Goal: Transaction & Acquisition: Purchase product/service

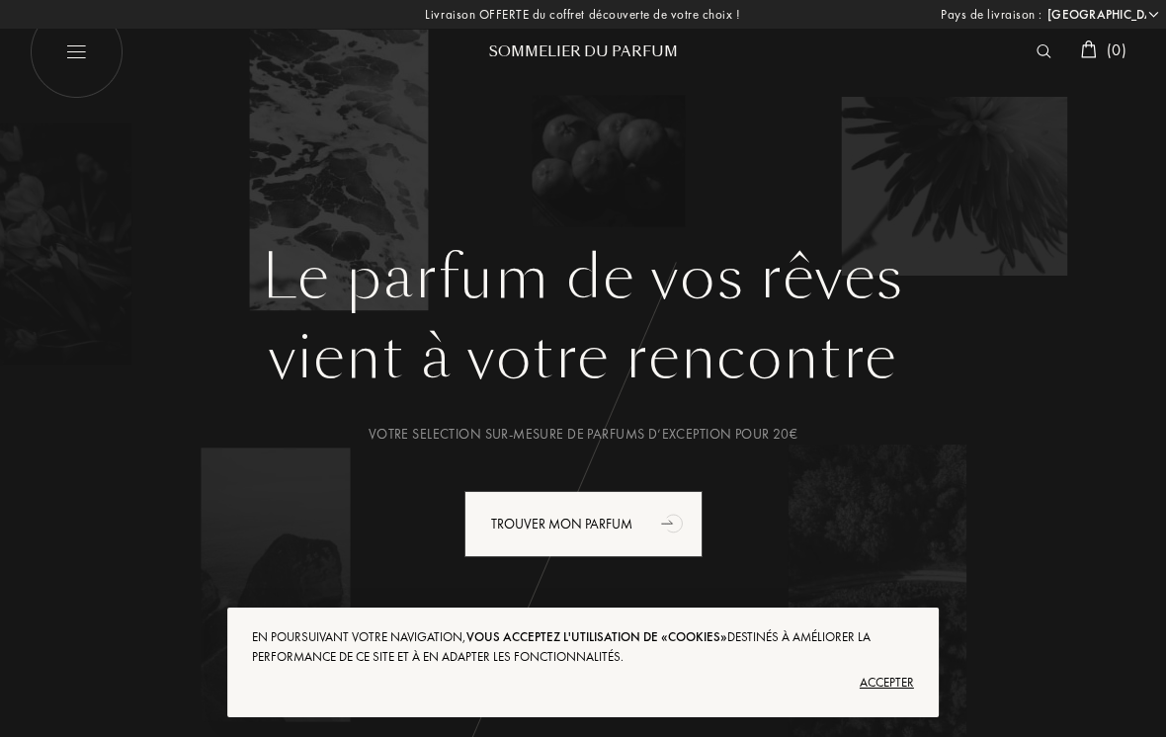
select select "FR"
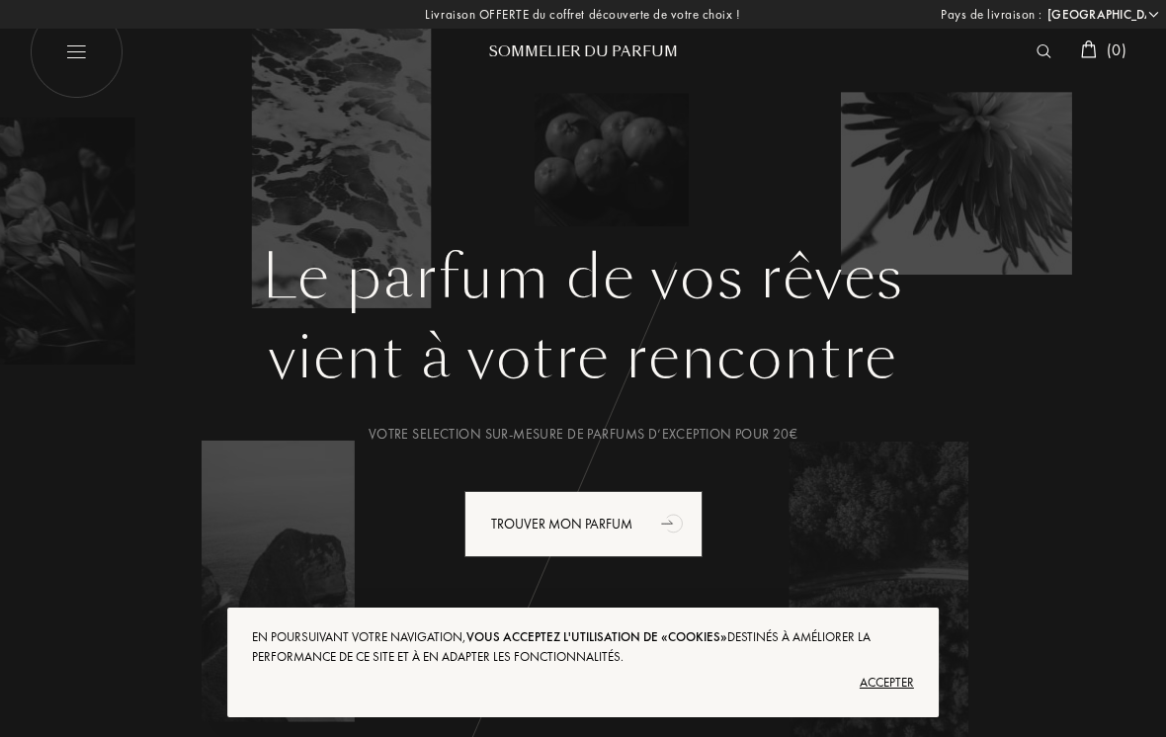
click at [1090, 51] on img at bounding box center [1089, 50] width 16 height 18
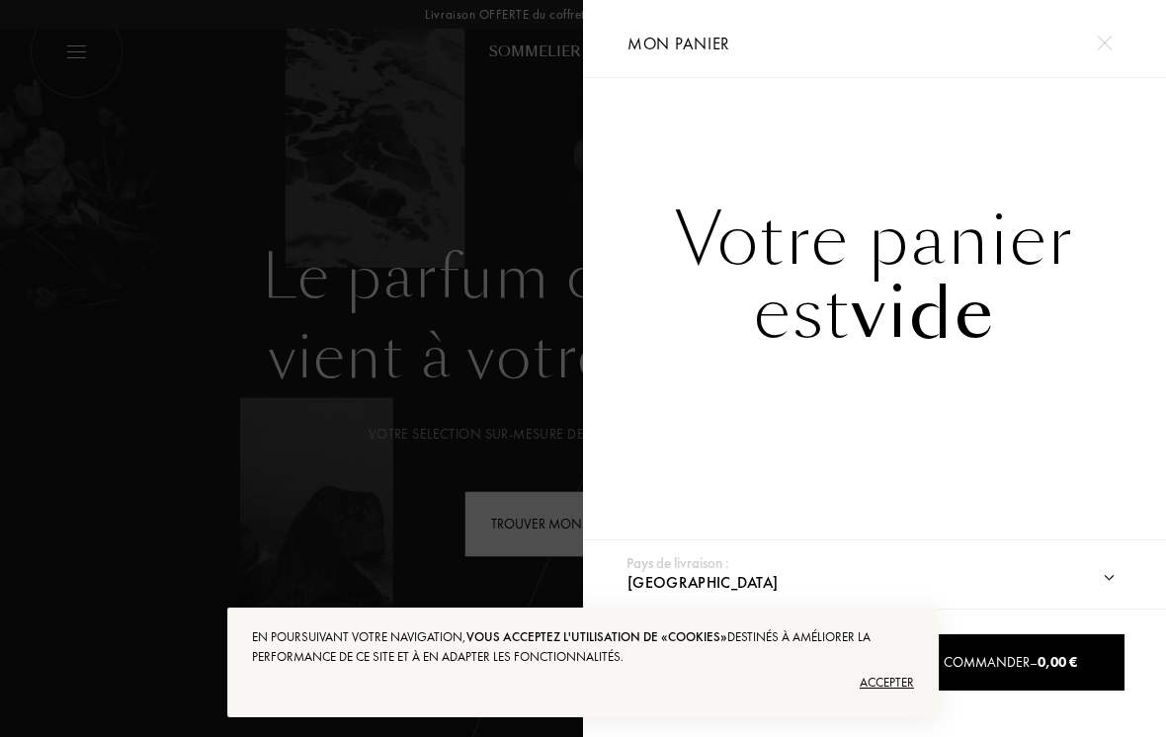
click at [1107, 36] on img at bounding box center [1104, 43] width 15 height 15
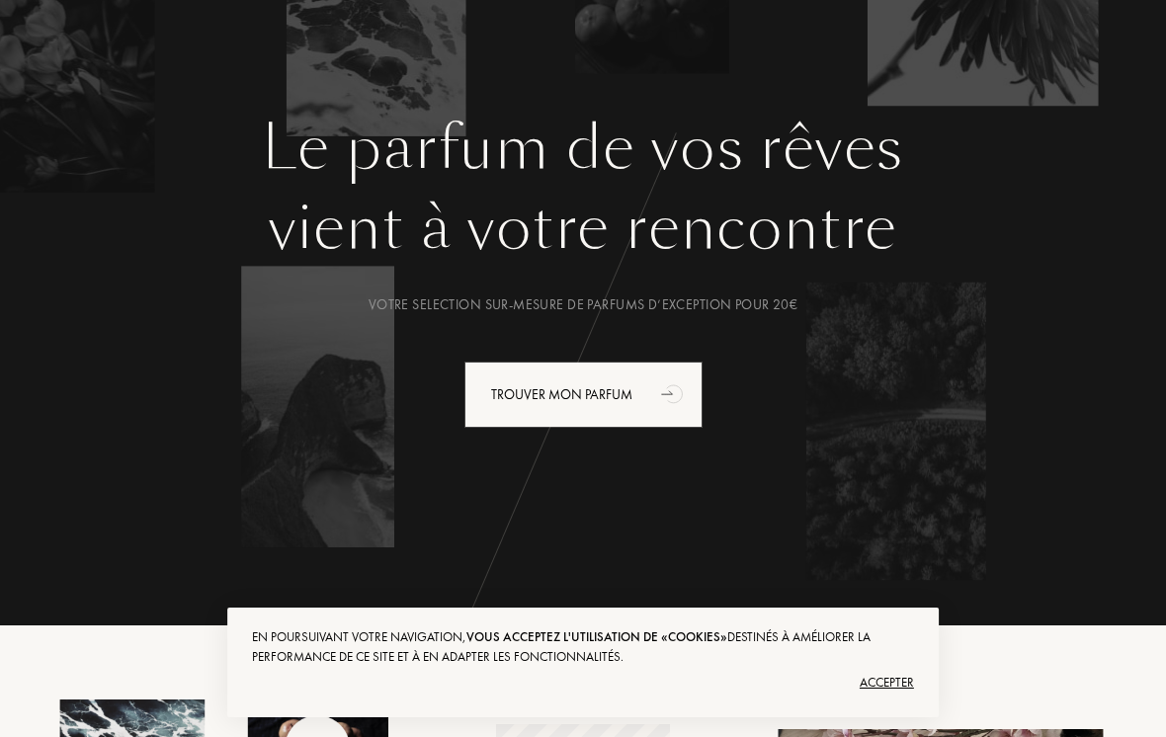
scroll to position [132, 0]
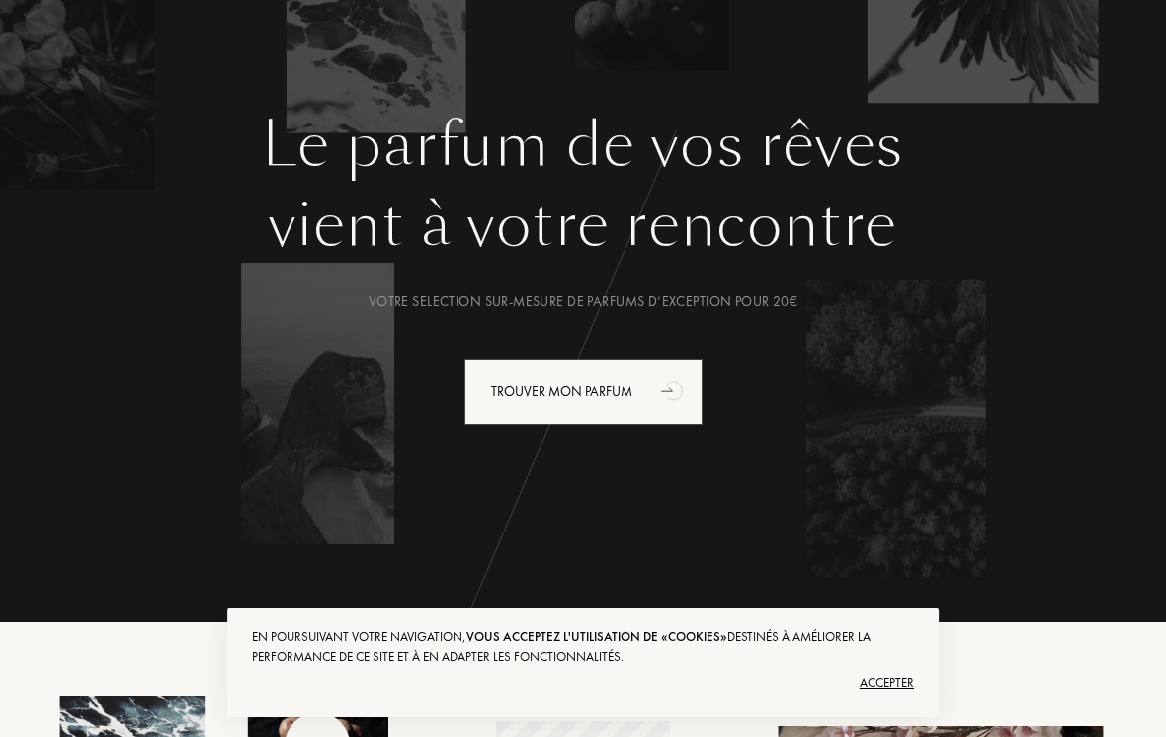
click at [991, 267] on div "vient à votre rencontre" at bounding box center [582, 225] width 1077 height 89
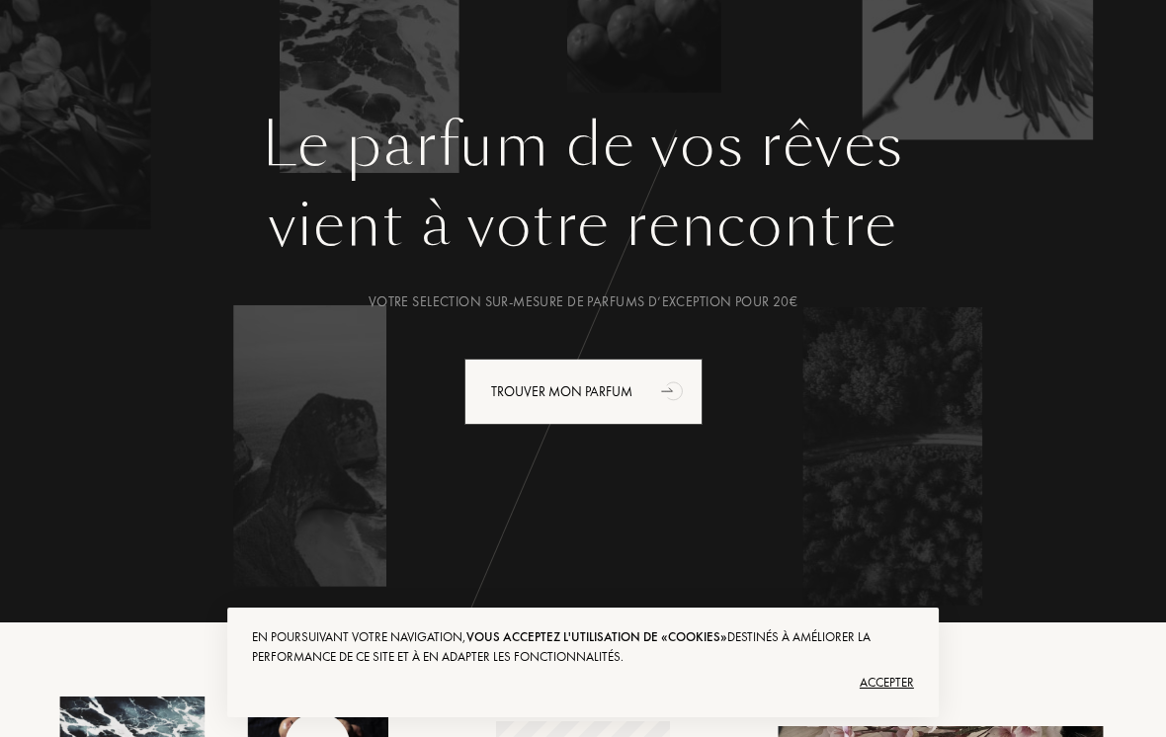
scroll to position [0, 0]
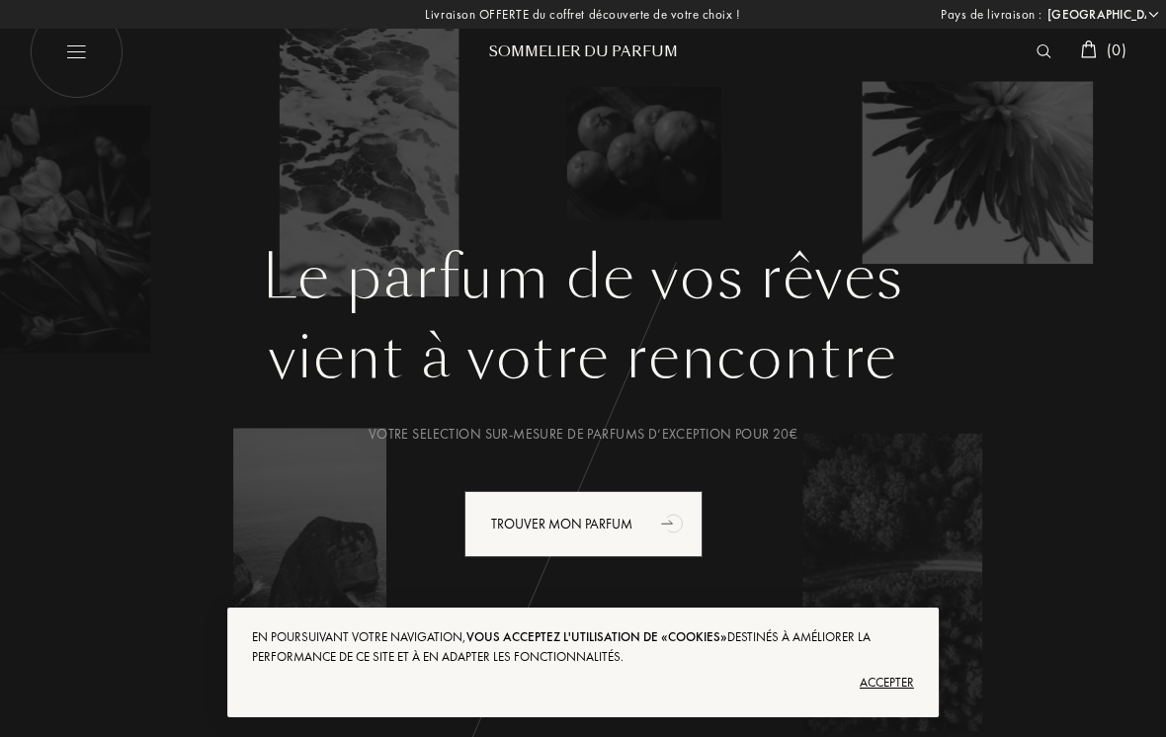
click at [1037, 54] on img at bounding box center [1044, 51] width 15 height 14
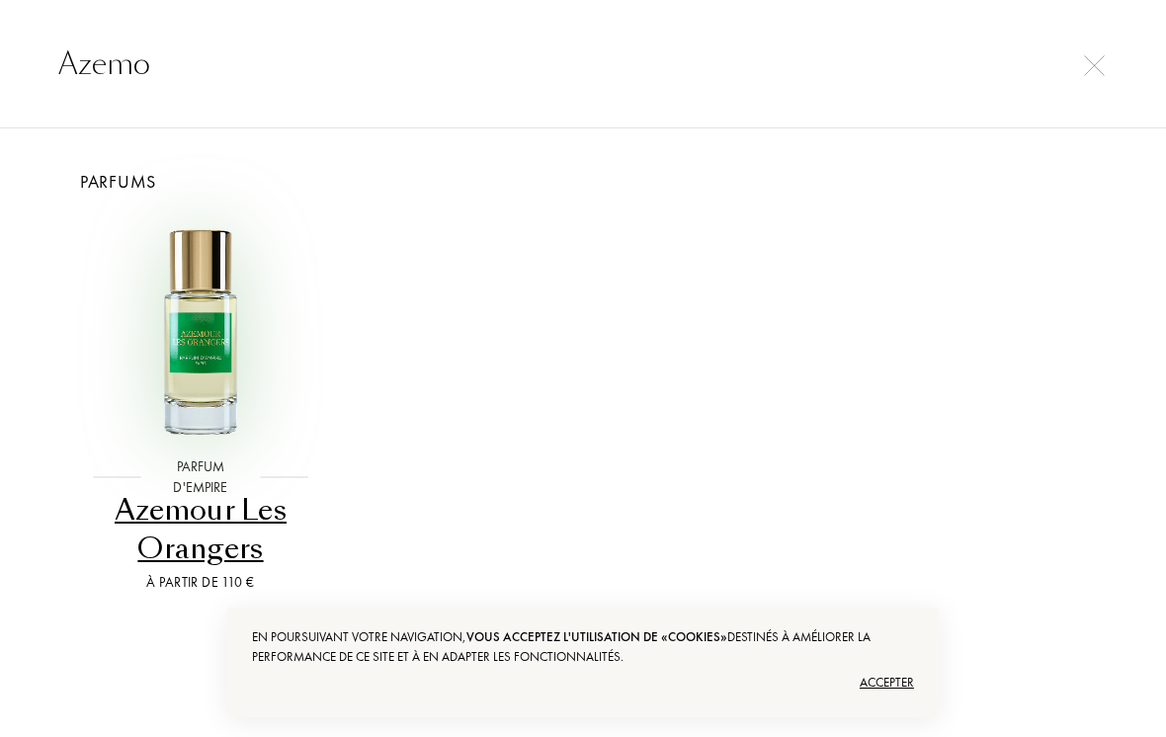
type input "Azemo"
click at [238, 262] on img at bounding box center [200, 330] width 229 height 229
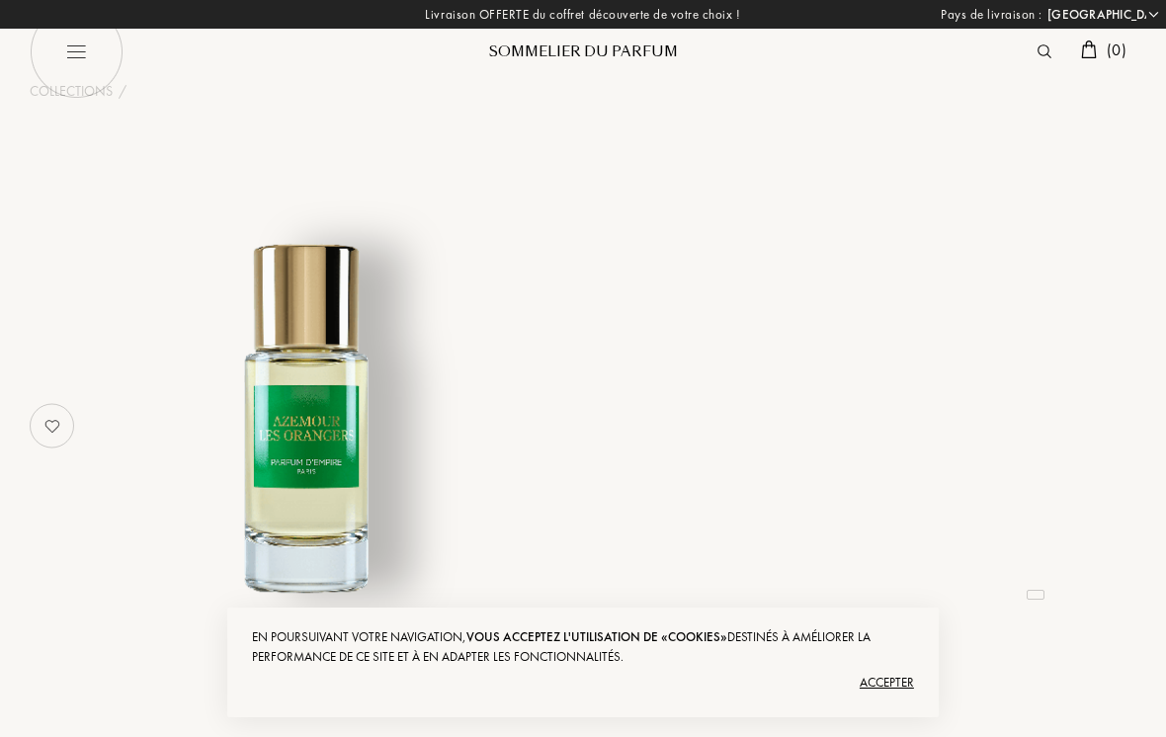
select select "FR"
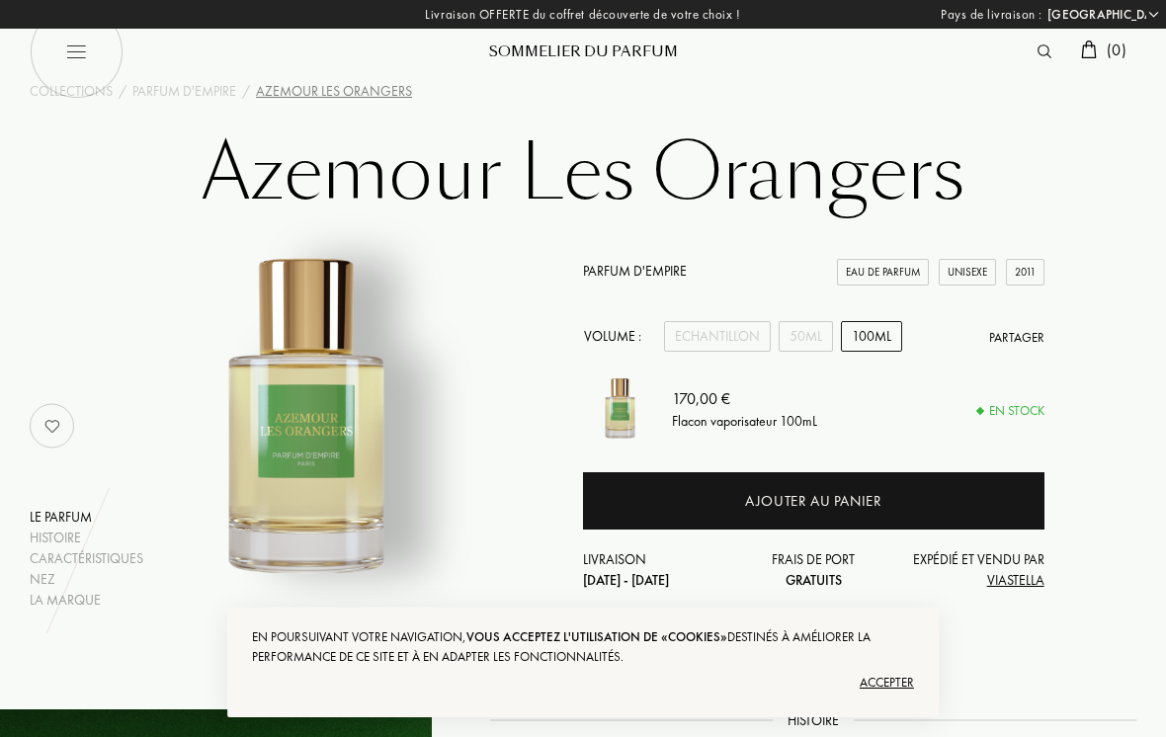
click at [813, 313] on div "Parfum d'Empire Eau de Parfum Unisexe 2011 Volume : Echantillon 50mL 100mL Part…" at bounding box center [814, 426] width 462 height 330
click at [808, 343] on div "50mL" at bounding box center [806, 336] width 54 height 31
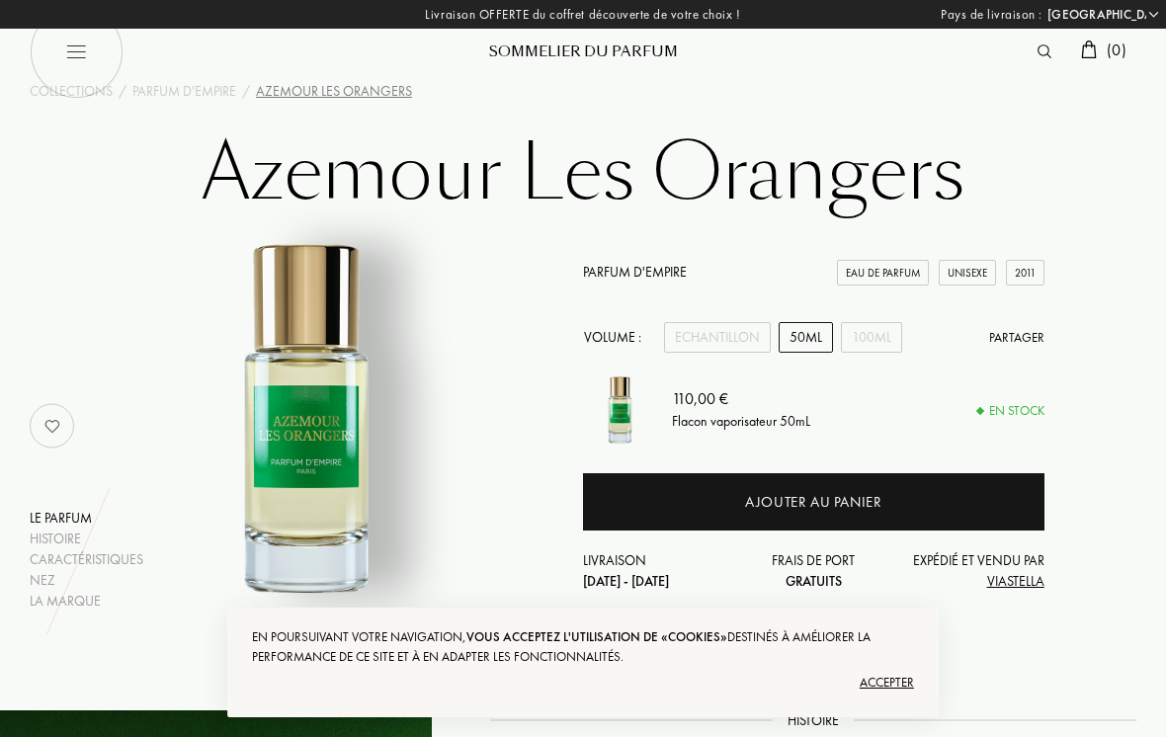
click at [970, 490] on div "Ajouter au panier" at bounding box center [814, 501] width 462 height 57
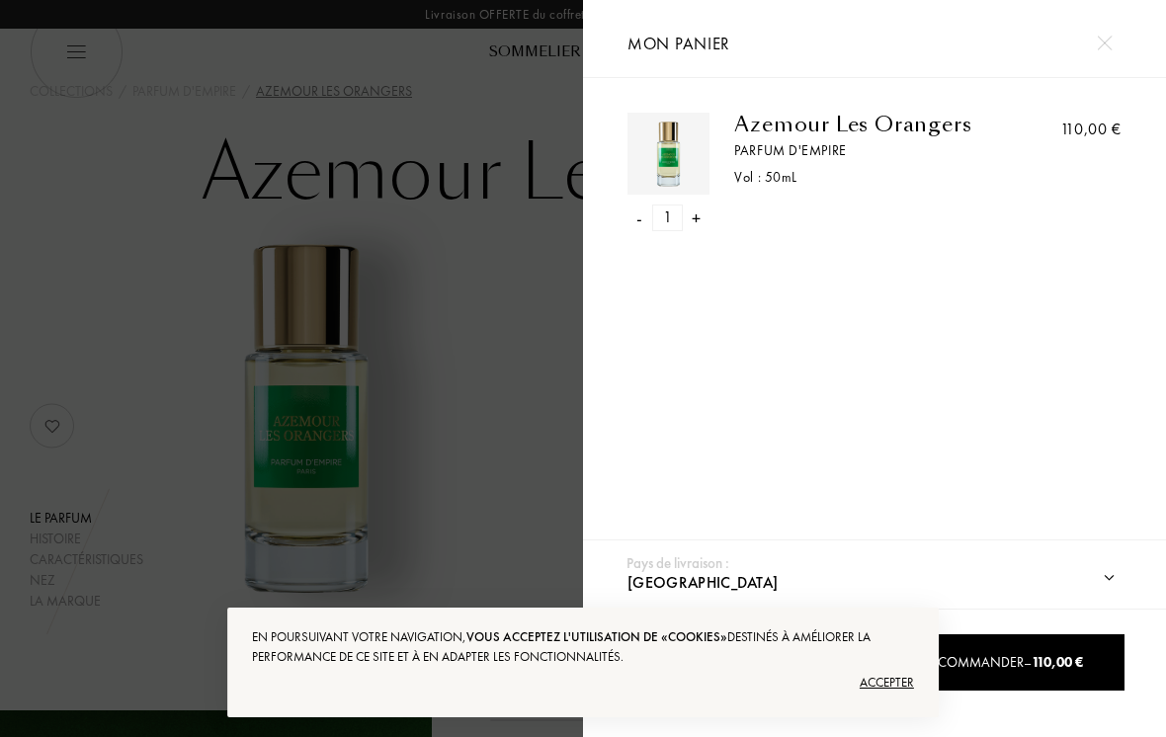
click at [900, 670] on div "Accepter" at bounding box center [583, 683] width 662 height 32
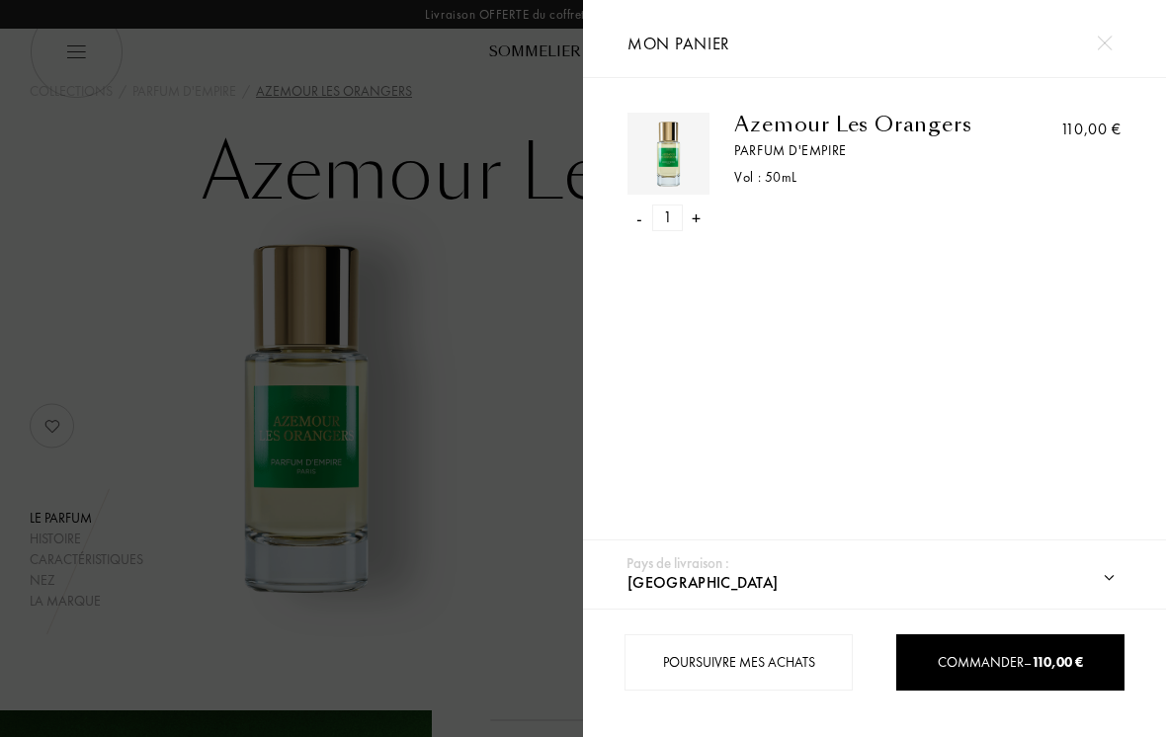
click at [1029, 663] on span "Commander – 110,00 €" at bounding box center [1010, 662] width 145 height 18
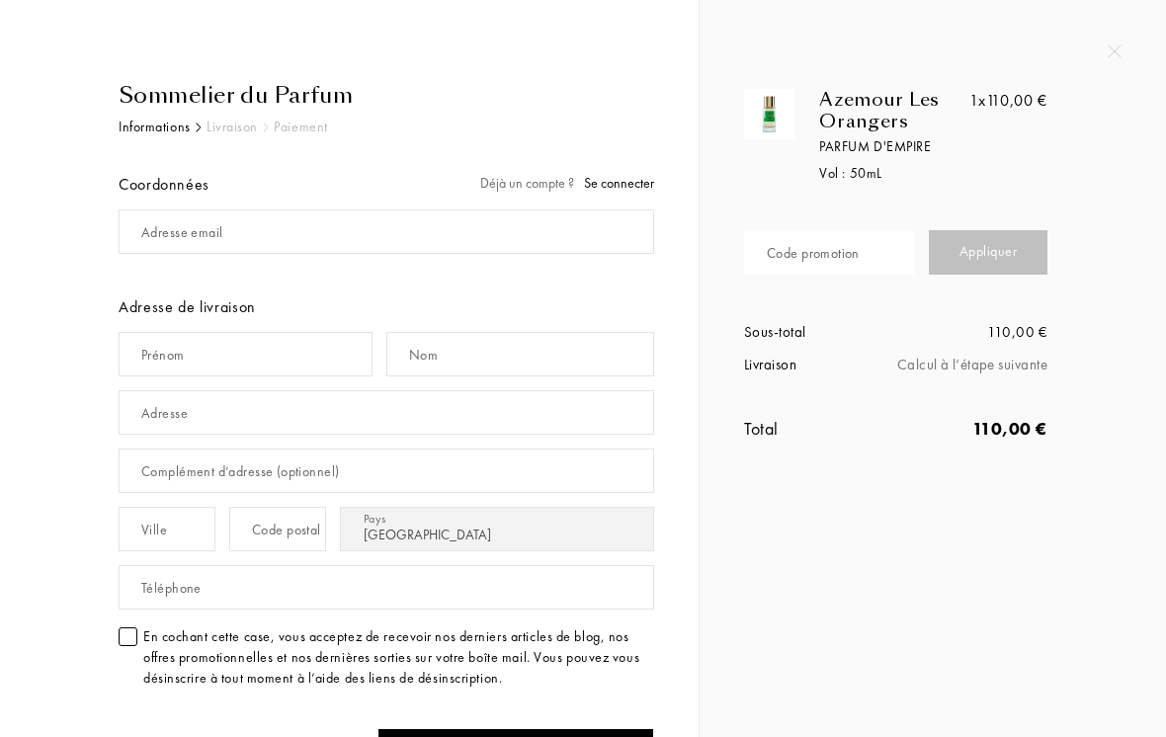
select select "FR"
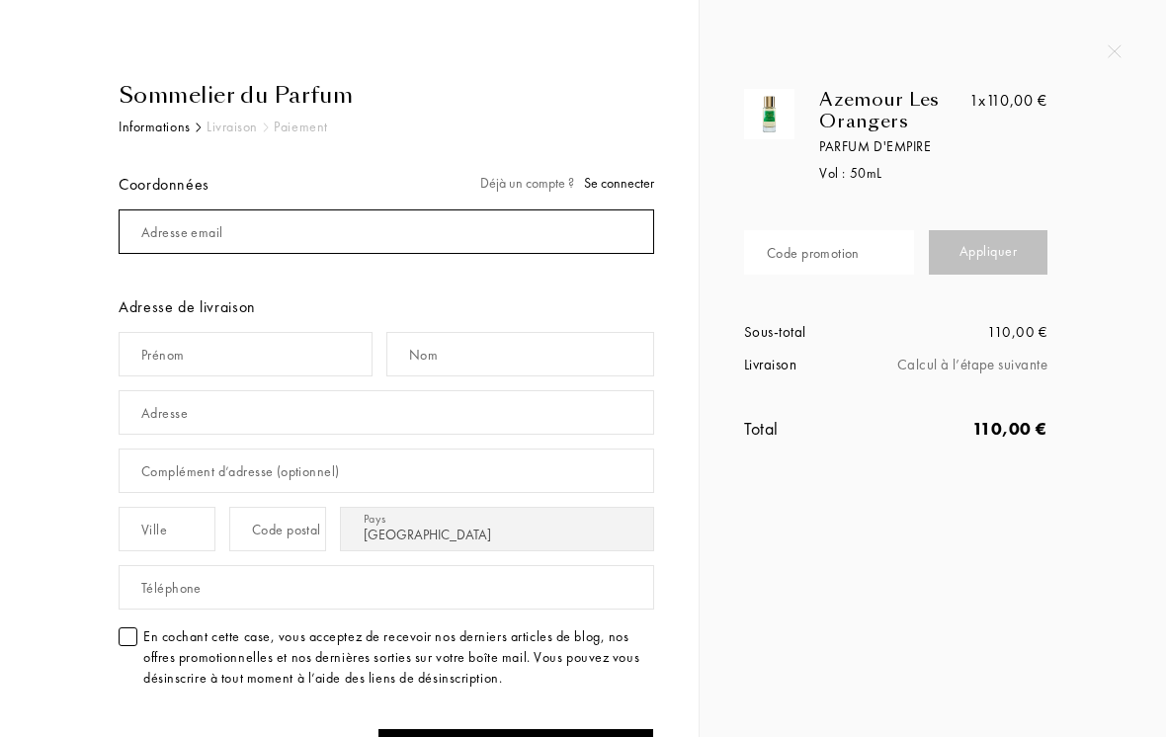
click at [523, 214] on input "mail" at bounding box center [387, 232] width 536 height 44
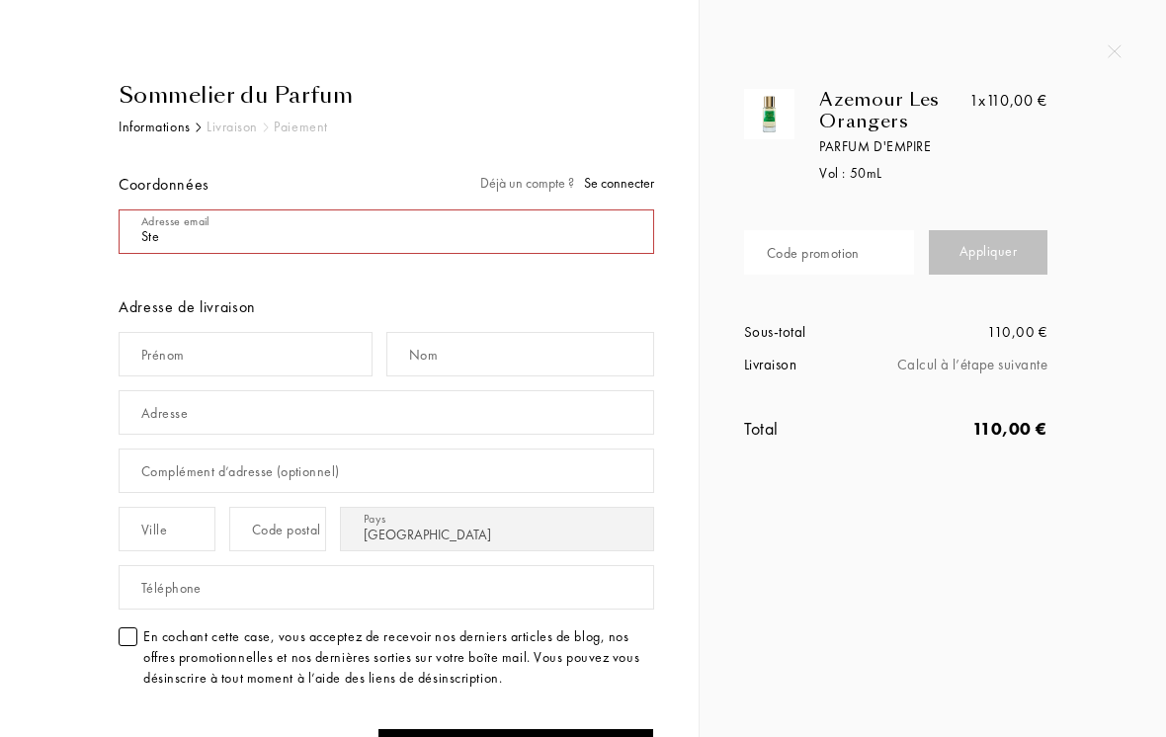
type input "Ste"
click at [627, 185] on span "Se connecter" at bounding box center [619, 183] width 70 height 18
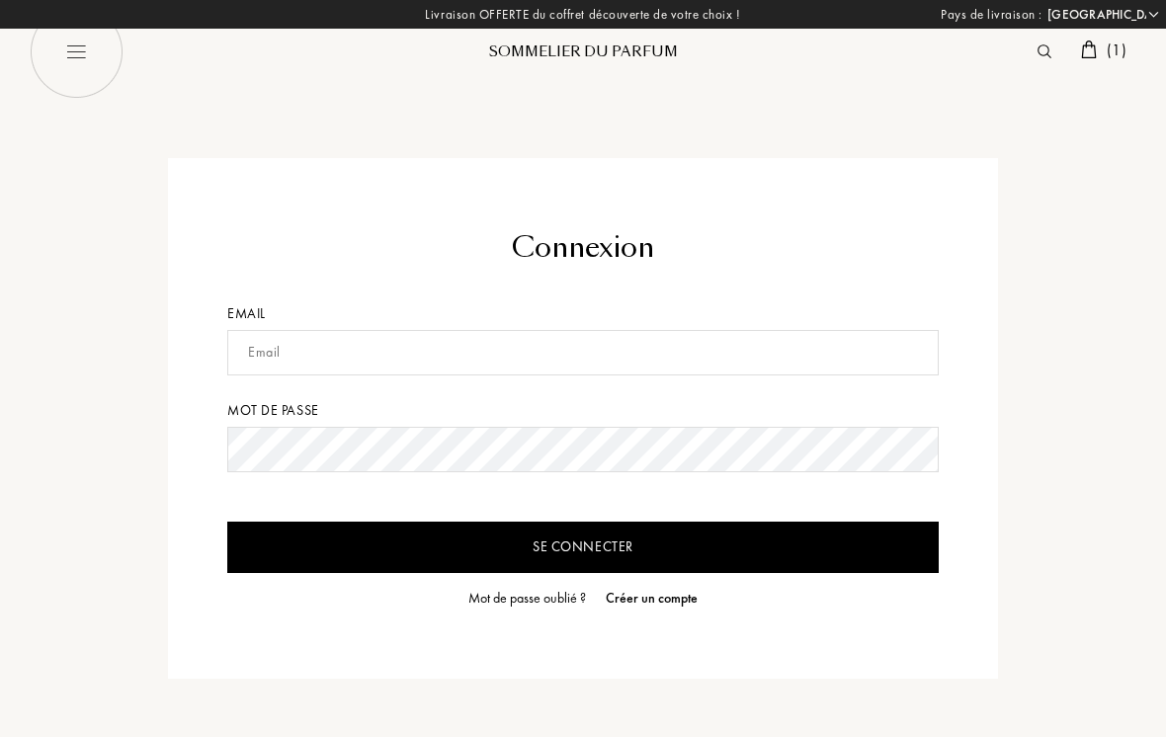
select select "FR"
click at [659, 355] on input "text" at bounding box center [583, 352] width 712 height 45
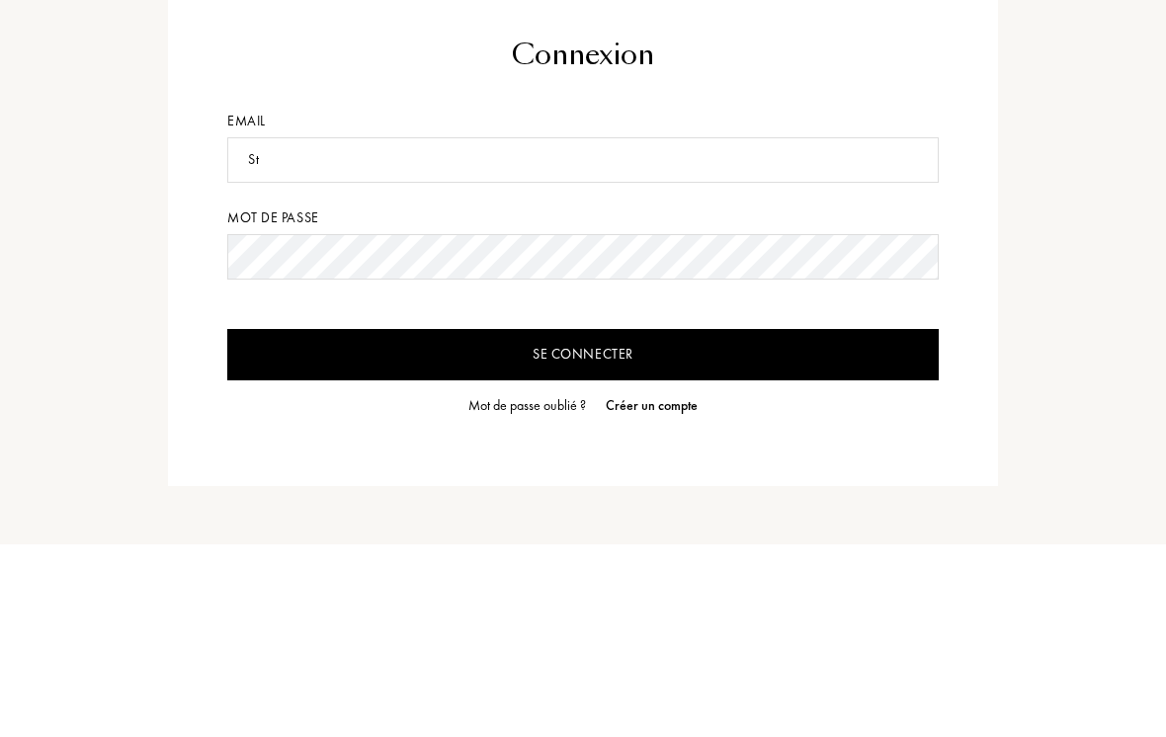
type input "S"
click at [370, 330] on input "stephane.fantozzi@glail.com" at bounding box center [583, 352] width 712 height 45
type input "stephane.fantozzi@gmail.com"
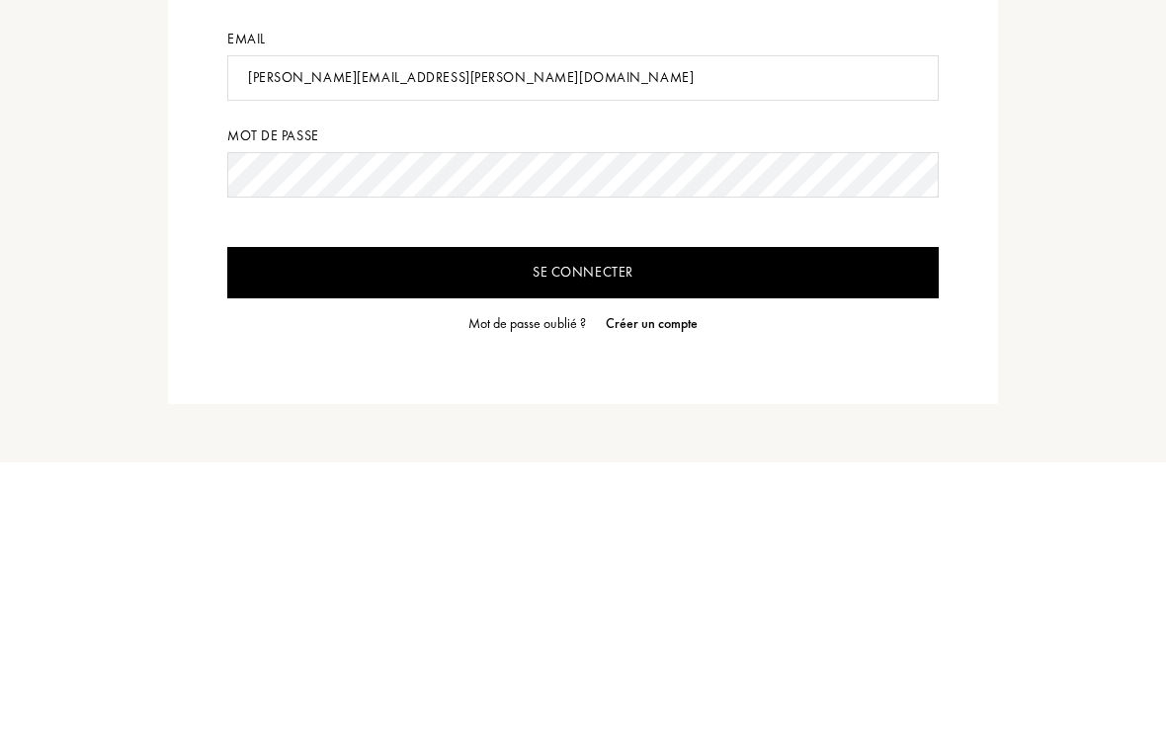
click at [796, 522] on input "Se connecter" at bounding box center [583, 547] width 712 height 51
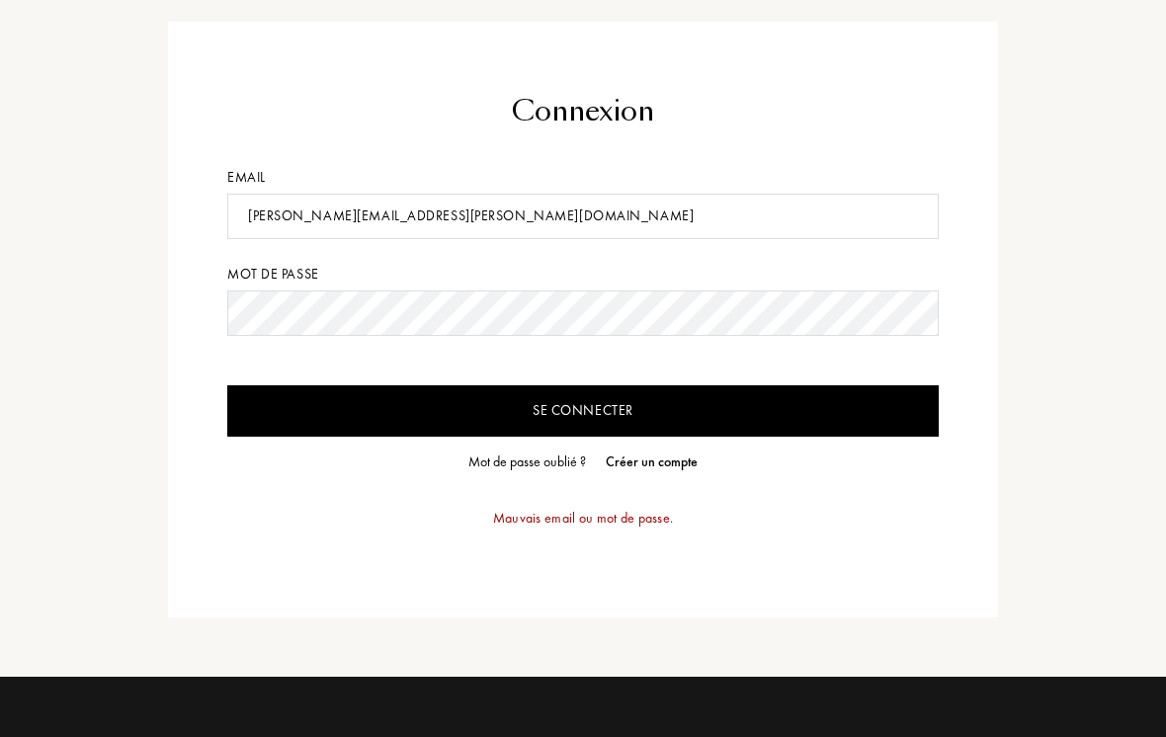
scroll to position [135, 0]
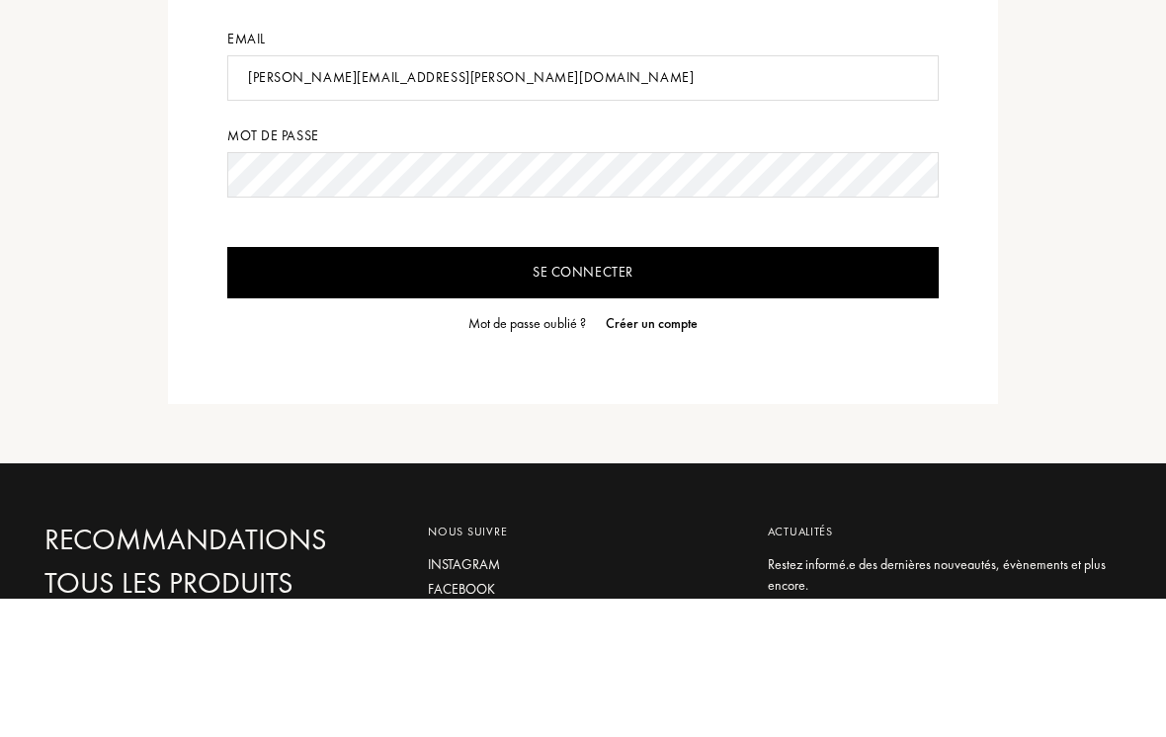
click at [664, 386] on input "Se connecter" at bounding box center [583, 411] width 712 height 51
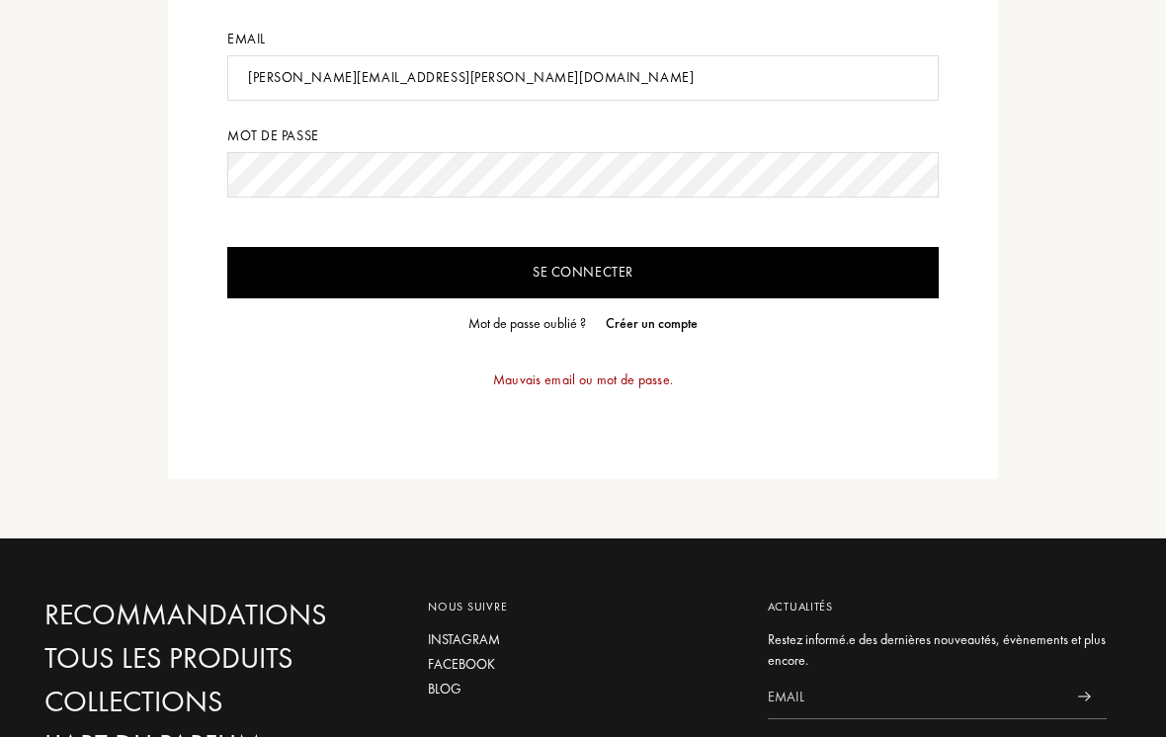
scroll to position [274, 0]
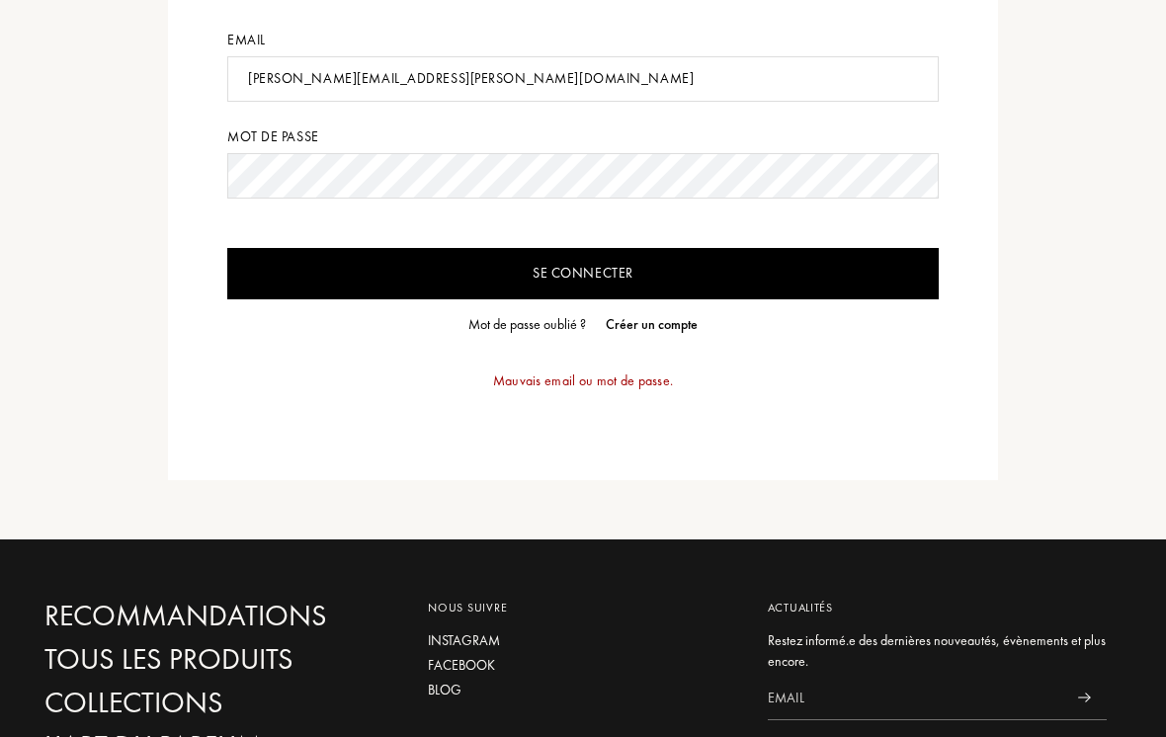
click at [538, 256] on input "Se connecter" at bounding box center [583, 273] width 712 height 51
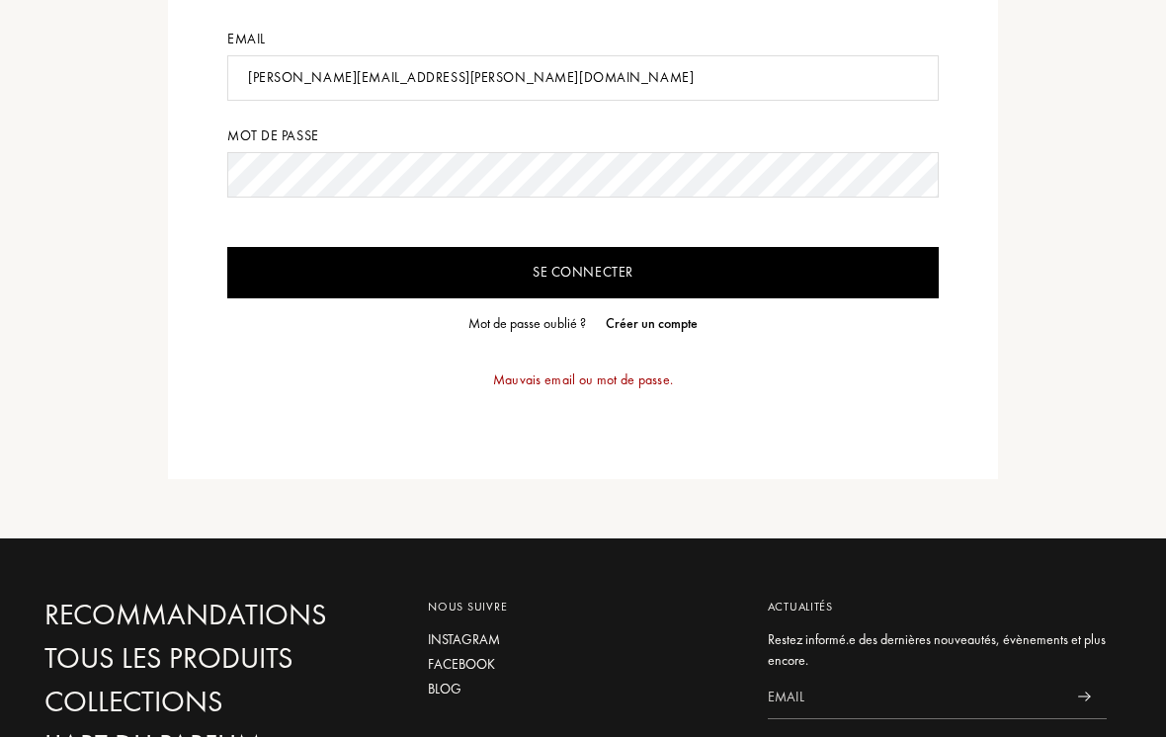
click at [626, 257] on input "Se connecter" at bounding box center [583, 272] width 712 height 51
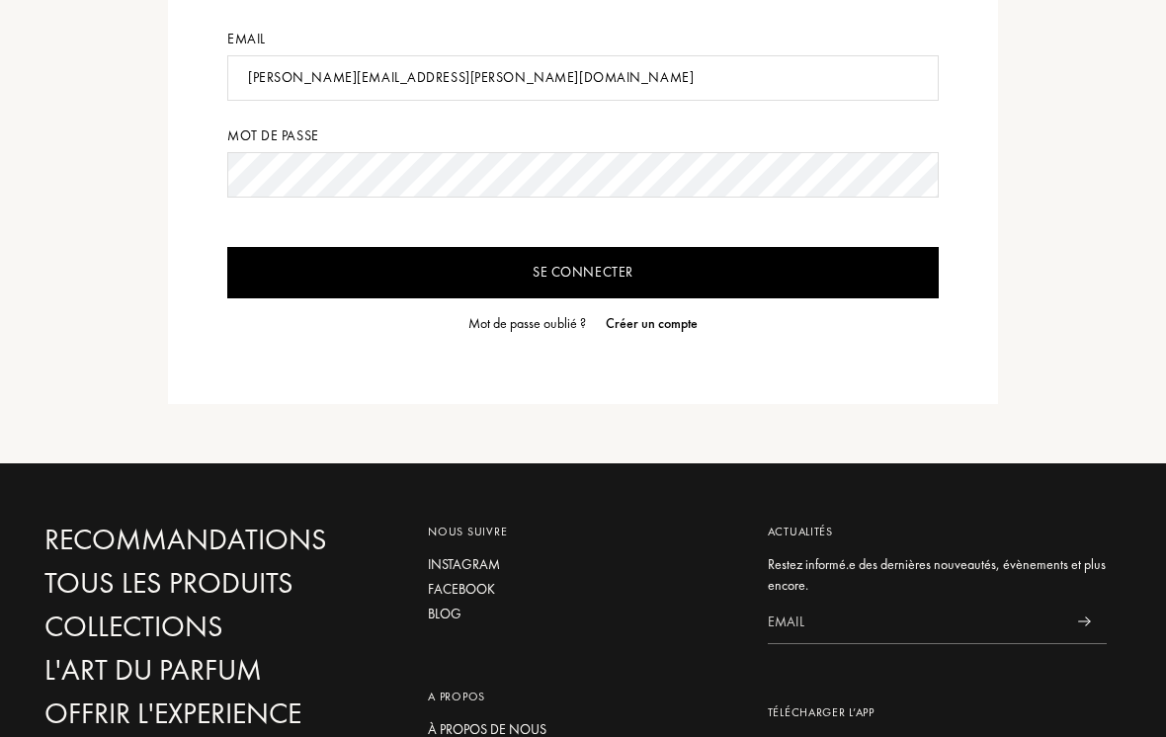
click at [523, 318] on div "Mot de passe oublié ?" at bounding box center [527, 323] width 118 height 21
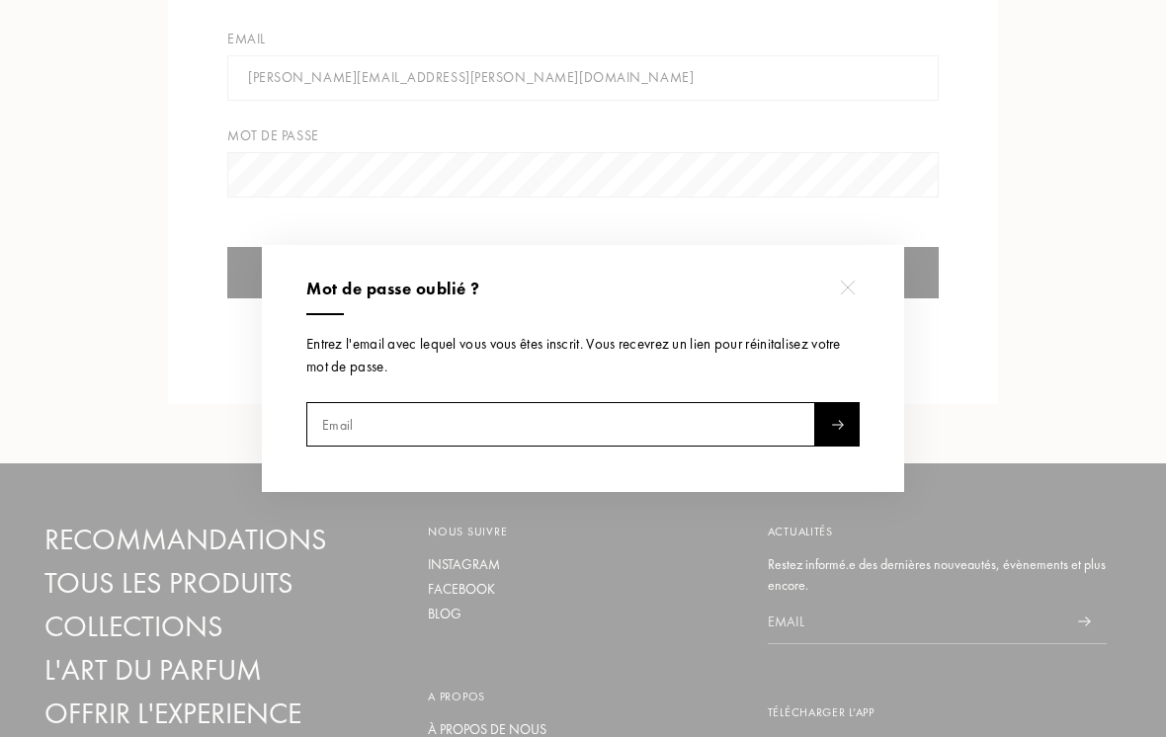
click at [570, 425] on input "text" at bounding box center [560, 425] width 509 height 44
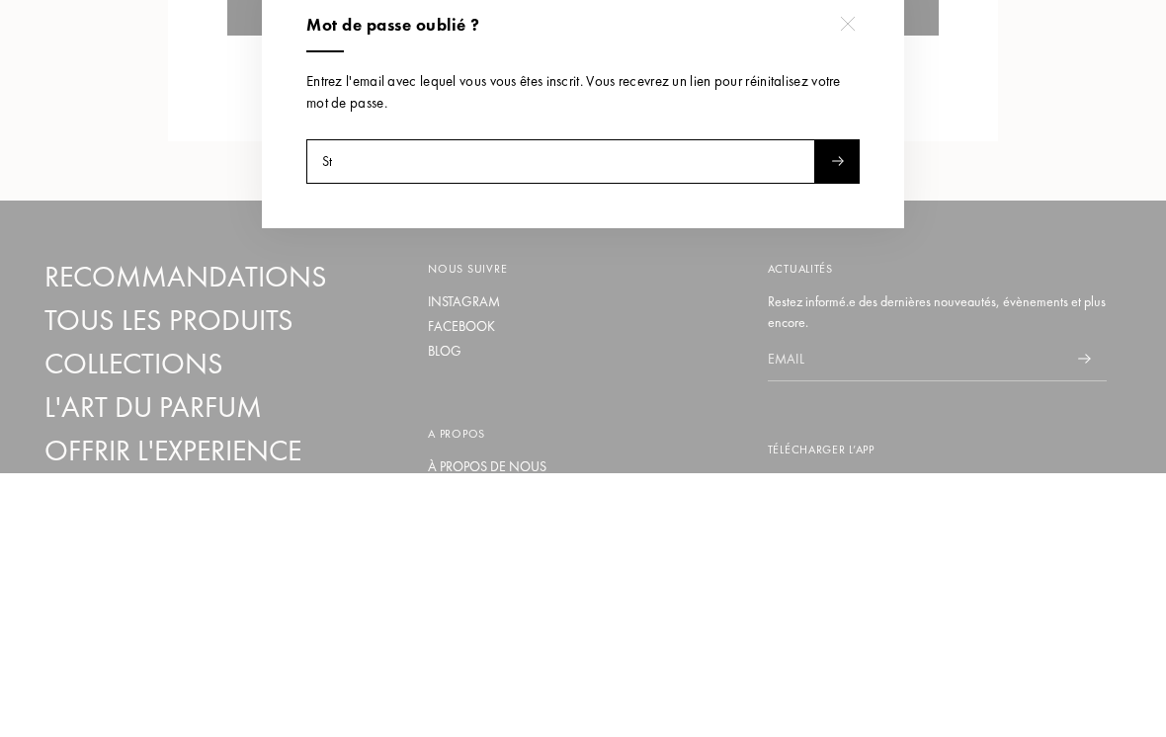
type input "Ste"
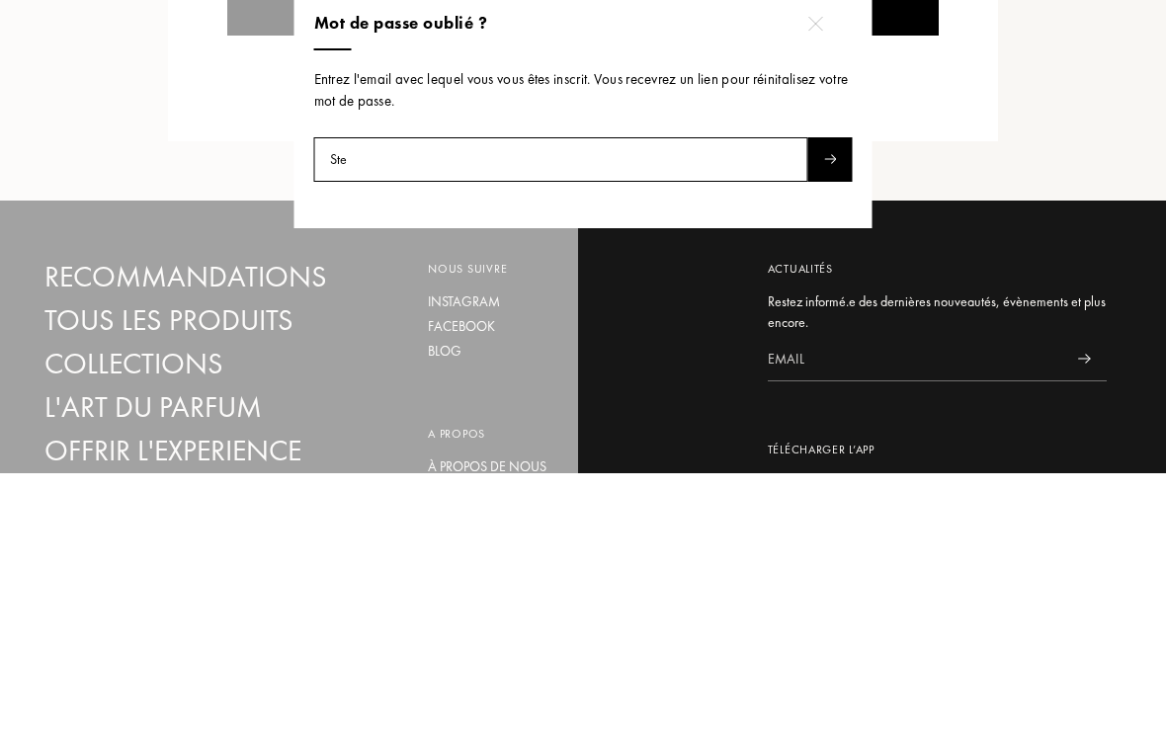
select select "FR"
